Goal: Transaction & Acquisition: Subscribe to service/newsletter

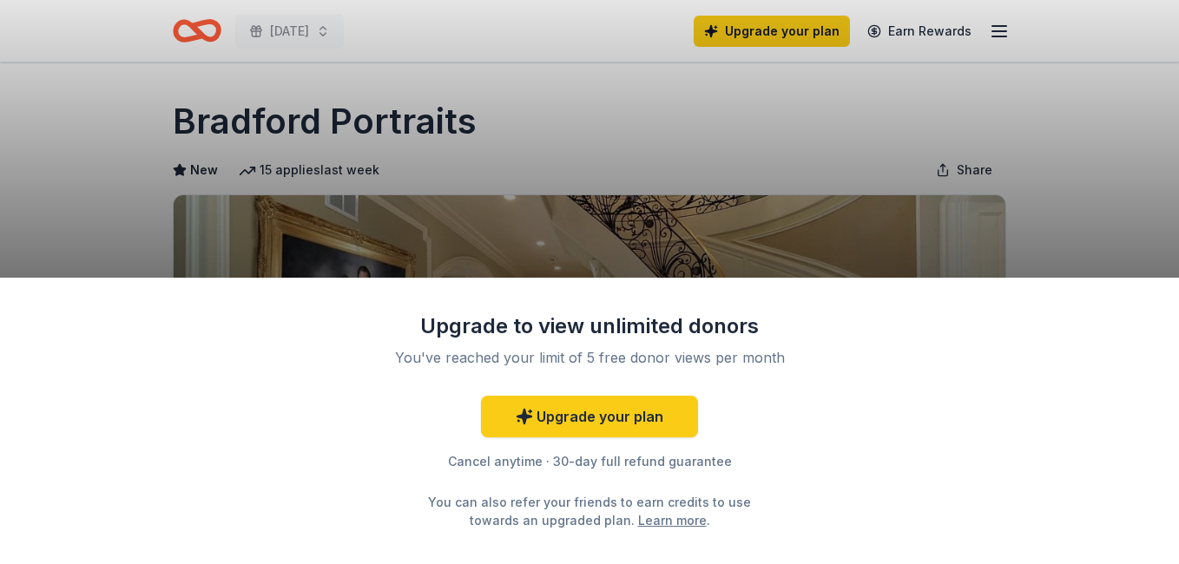
click at [1109, 180] on div "Upgrade to view unlimited donors You've reached your limit of 5 free donor view…" at bounding box center [589, 282] width 1179 height 564
click at [481, 122] on div "Upgrade to view unlimited donors You've reached your limit of 5 free donor view…" at bounding box center [589, 282] width 1179 height 564
click at [628, 415] on link "Upgrade your plan" at bounding box center [589, 417] width 217 height 42
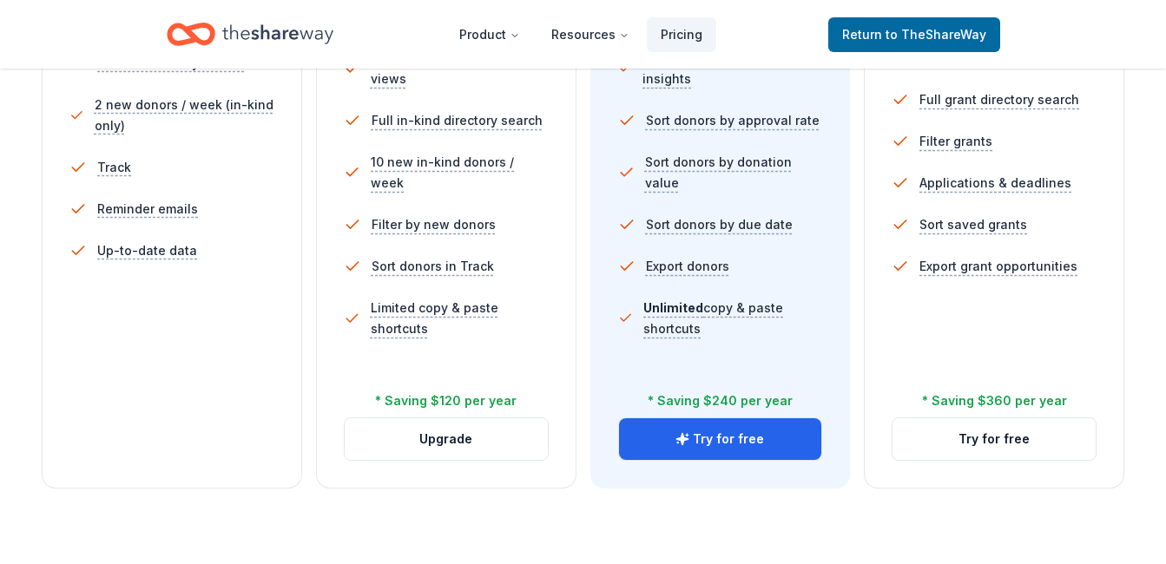
scroll to position [694, 0]
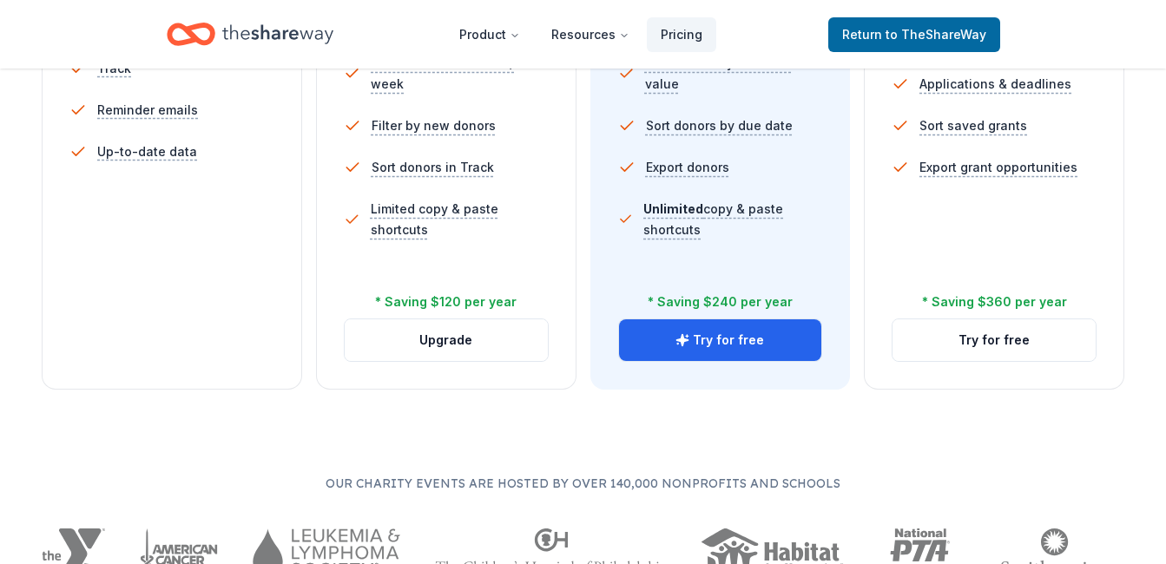
click at [443, 341] on button "Upgrade" at bounding box center [446, 340] width 203 height 42
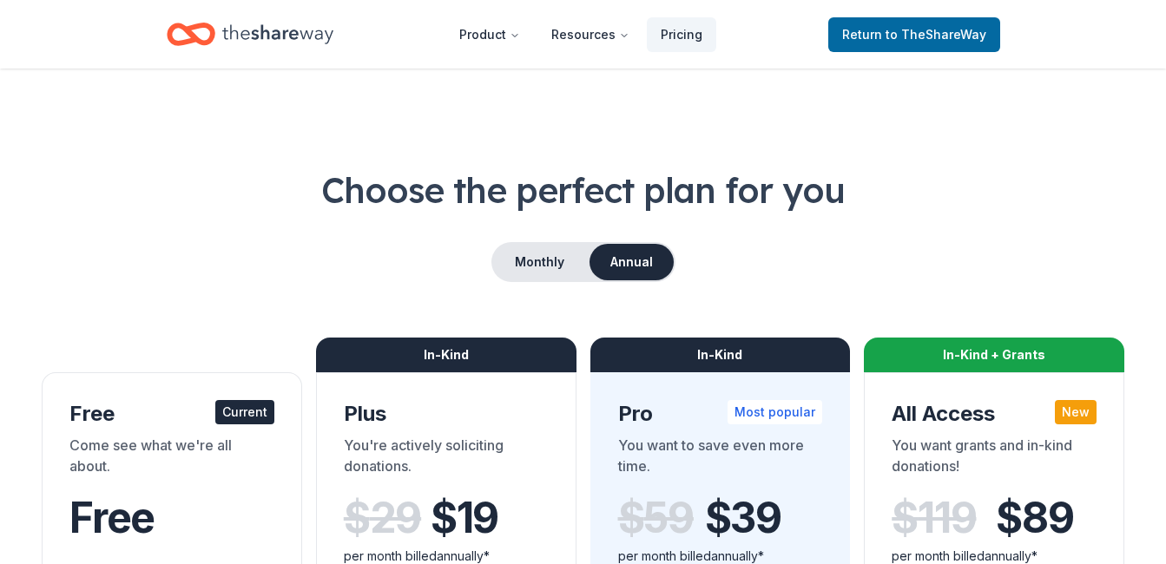
scroll to position [521, 0]
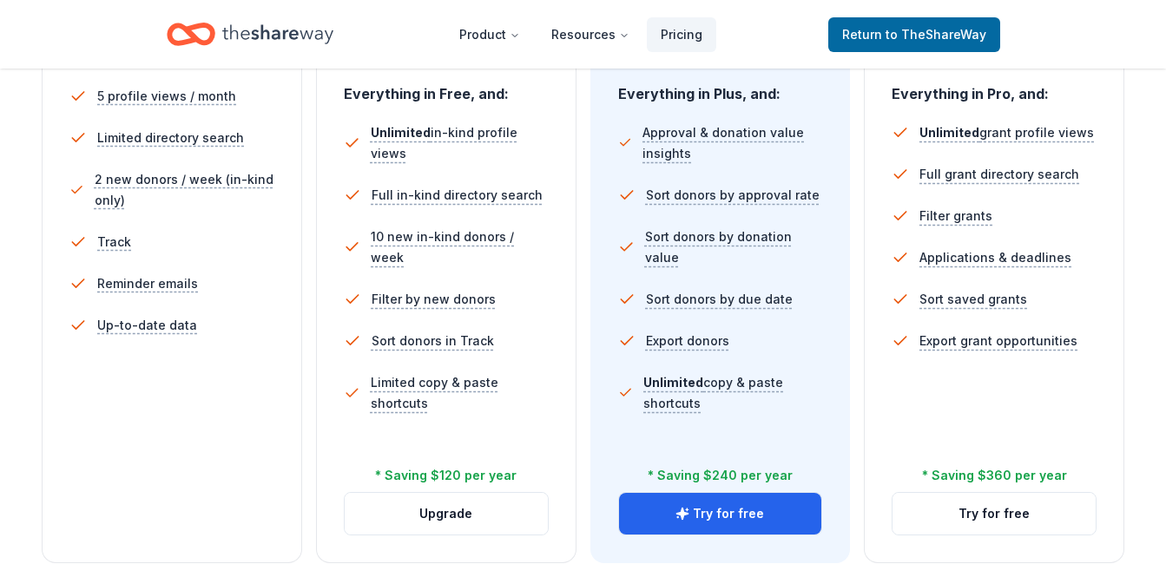
click at [721, 513] on button "Try for free" at bounding box center [720, 514] width 203 height 42
